Goal: Task Accomplishment & Management: Use online tool/utility

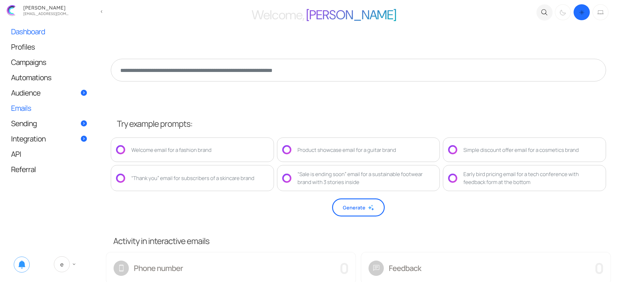
click at [44, 110] on link "Emails" at bounding box center [49, 107] width 88 height 15
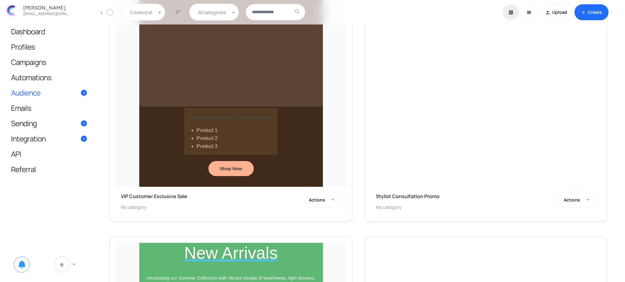
click at [42, 90] on link "Audience" at bounding box center [49, 92] width 88 height 15
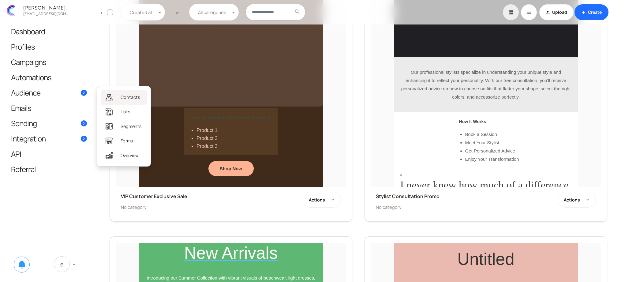
click at [132, 96] on span "Contacts" at bounding box center [131, 97] width 20 height 7
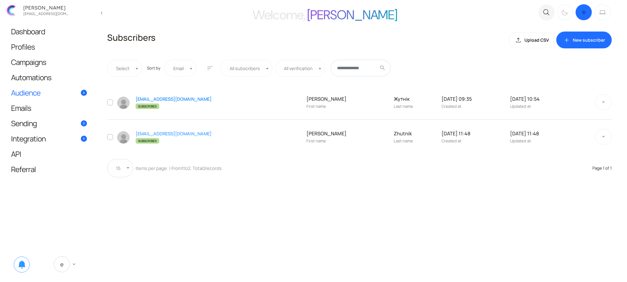
click at [162, 98] on link "[EMAIL_ADDRESS][DOMAIN_NAME]" at bounding box center [174, 99] width 76 height 6
click at [180, 131] on link "[EMAIL_ADDRESS][DOMAIN_NAME]" at bounding box center [174, 133] width 76 height 6
click at [158, 98] on link "[EMAIL_ADDRESS][DOMAIN_NAME]" at bounding box center [174, 99] width 76 height 6
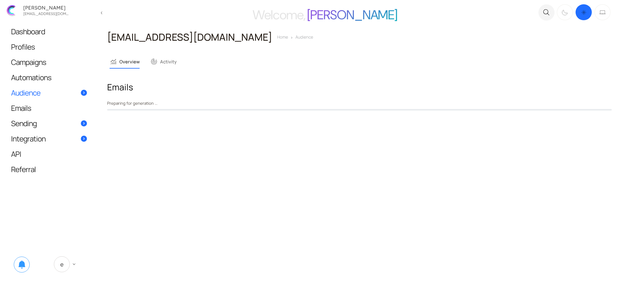
click at [267, 210] on main "Welcome, Eugene close .c{fill:none;stroke:#000000;stroke-linecap:round;stroke-l…" at bounding box center [313, 141] width 627 height 282
click at [123, 60] on link "monitoring Overview" at bounding box center [125, 61] width 30 height 13
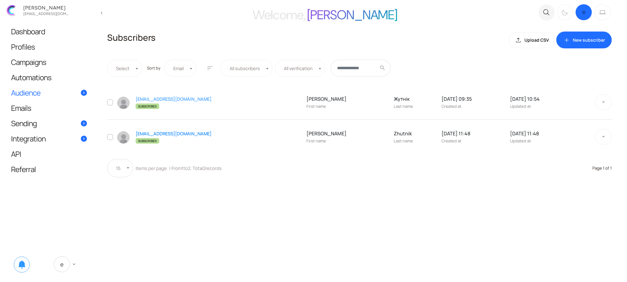
click at [169, 135] on link "[EMAIL_ADDRESS][DOMAIN_NAME]" at bounding box center [174, 133] width 76 height 6
click at [160, 100] on link "[EMAIL_ADDRESS][DOMAIN_NAME]" at bounding box center [174, 99] width 76 height 6
click at [180, 132] on link "[EMAIL_ADDRESS][DOMAIN_NAME]" at bounding box center [174, 133] width 76 height 6
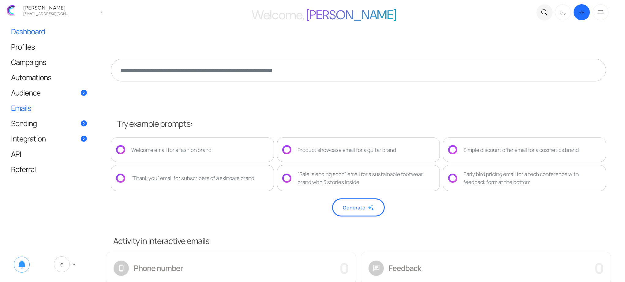
click at [42, 107] on link "Emails" at bounding box center [49, 107] width 88 height 15
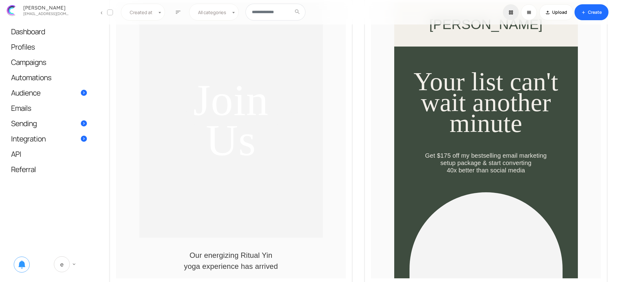
scroll to position [1842, 0]
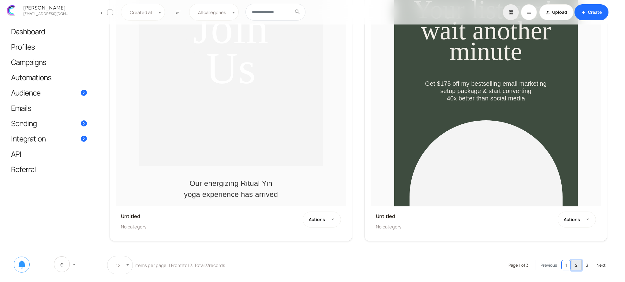
click at [580, 267] on link "2" at bounding box center [576, 265] width 10 height 10
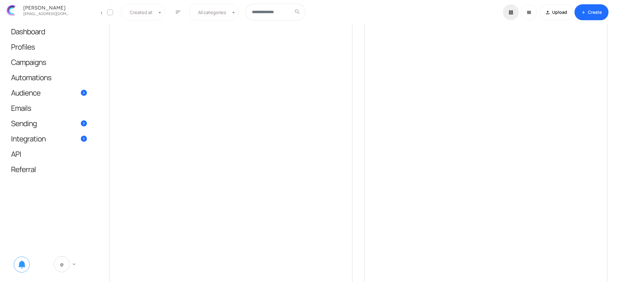
scroll to position [1639, 0]
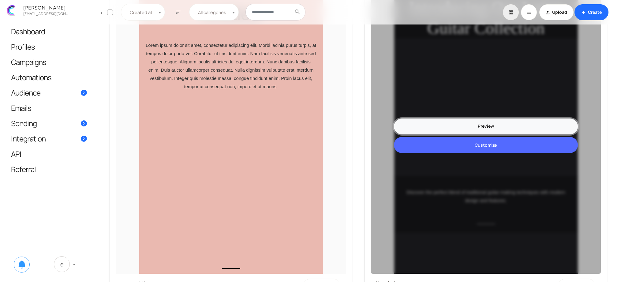
click at [488, 124] on link "Preview" at bounding box center [486, 126] width 184 height 16
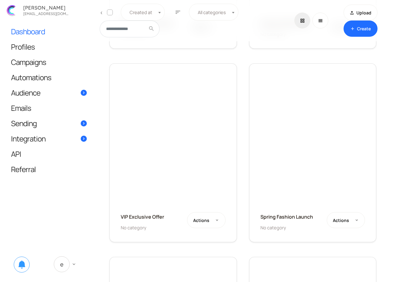
click at [39, 28] on span "Dashboard" at bounding box center [28, 31] width 34 height 6
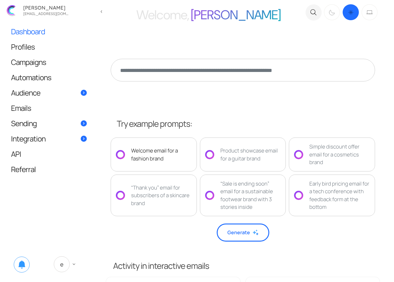
click at [175, 144] on div "Welcome email for a fashion brand" at bounding box center [154, 154] width 86 height 34
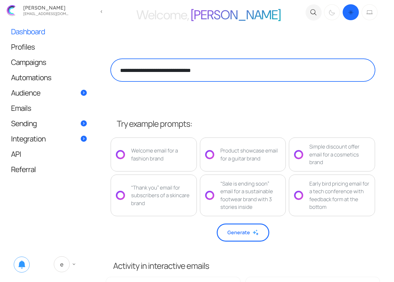
click at [222, 70] on textarea "**********" at bounding box center [243, 70] width 265 height 23
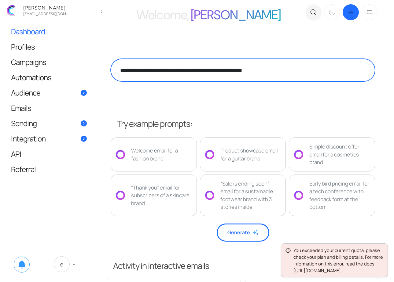
type textarea "**********"
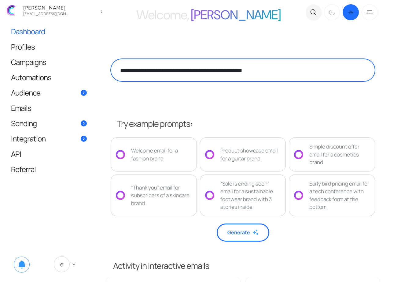
click at [277, 69] on textarea "**********" at bounding box center [243, 70] width 265 height 23
